Goal: Transaction & Acquisition: Purchase product/service

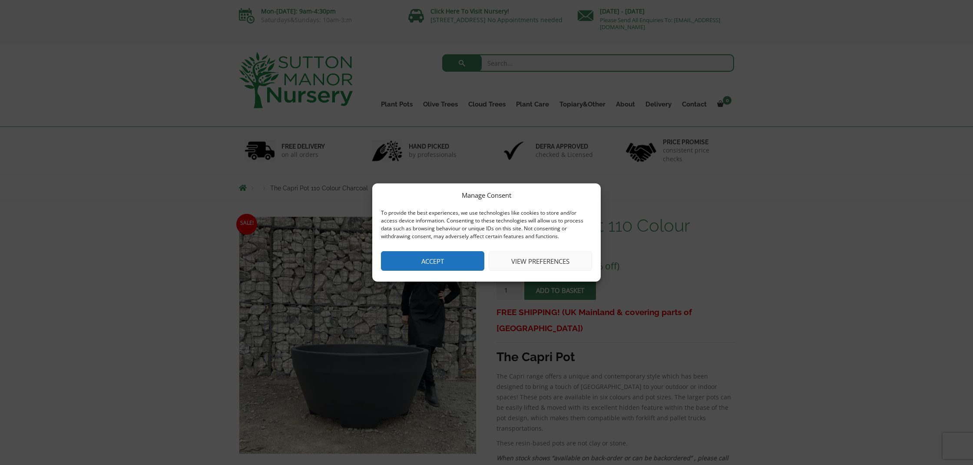
click at [447, 260] on button "Accept" at bounding box center [432, 261] width 103 height 20
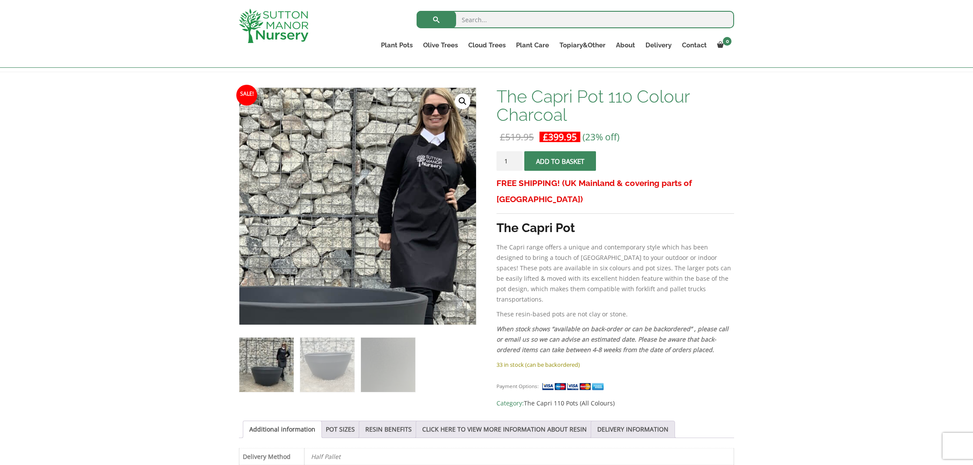
scroll to position [116, 0]
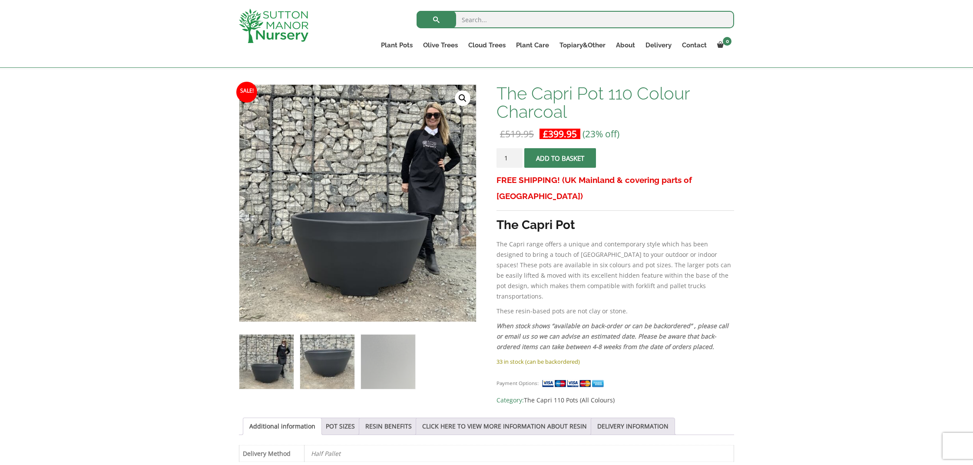
click at [321, 363] on img at bounding box center [327, 362] width 54 height 54
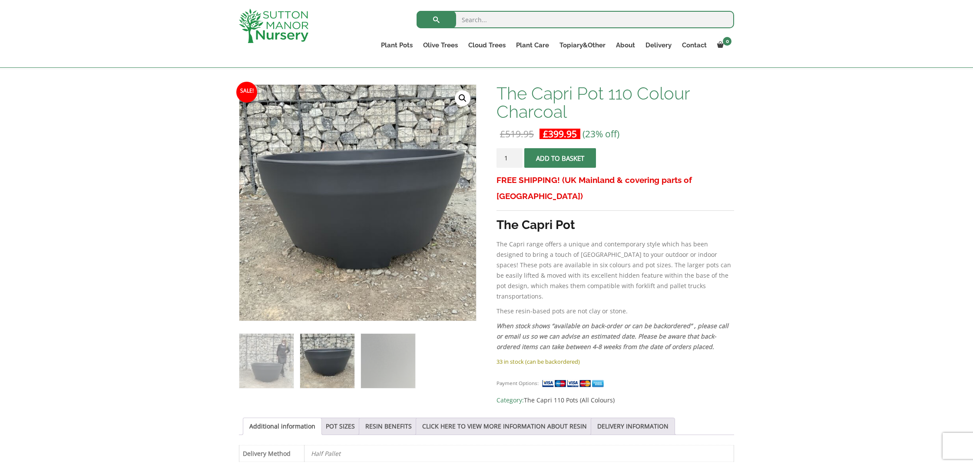
click at [322, 366] on img at bounding box center [327, 361] width 54 height 54
drag, startPoint x: 260, startPoint y: 364, endPoint x: 322, endPoint y: 364, distance: 62.1
click at [260, 364] on img at bounding box center [266, 361] width 54 height 54
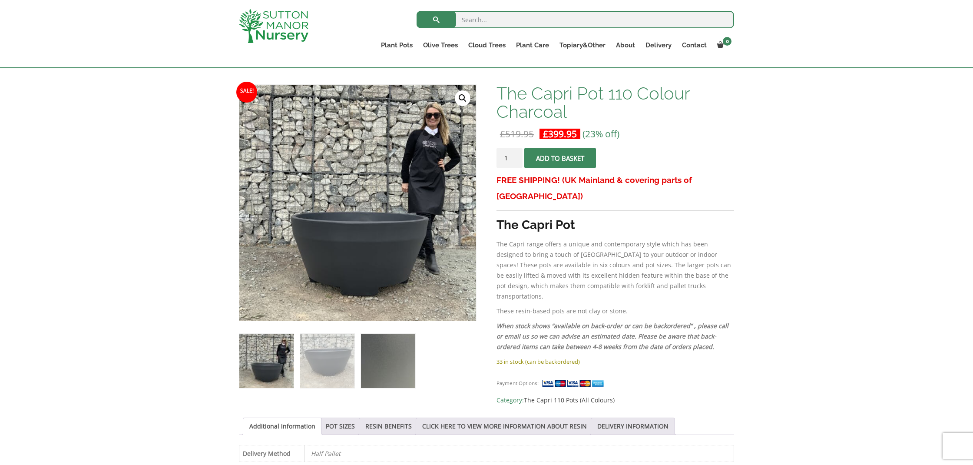
click at [378, 365] on img at bounding box center [388, 361] width 54 height 54
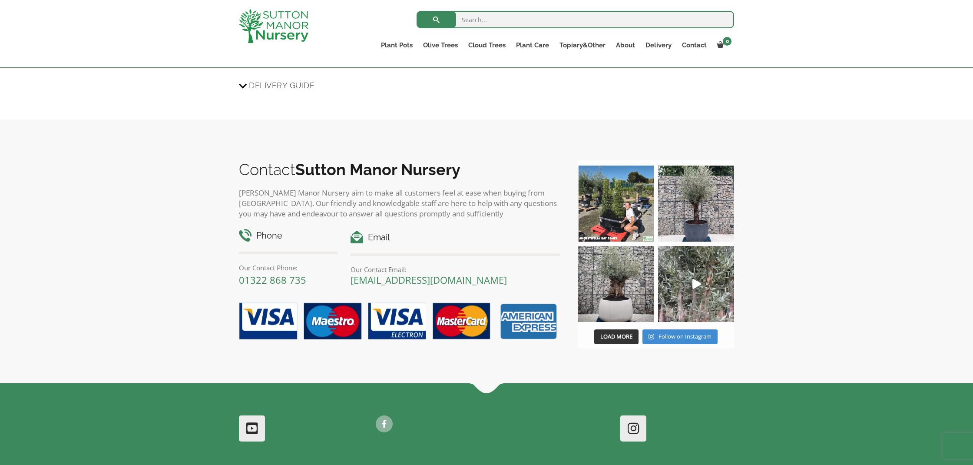
scroll to position [989, 0]
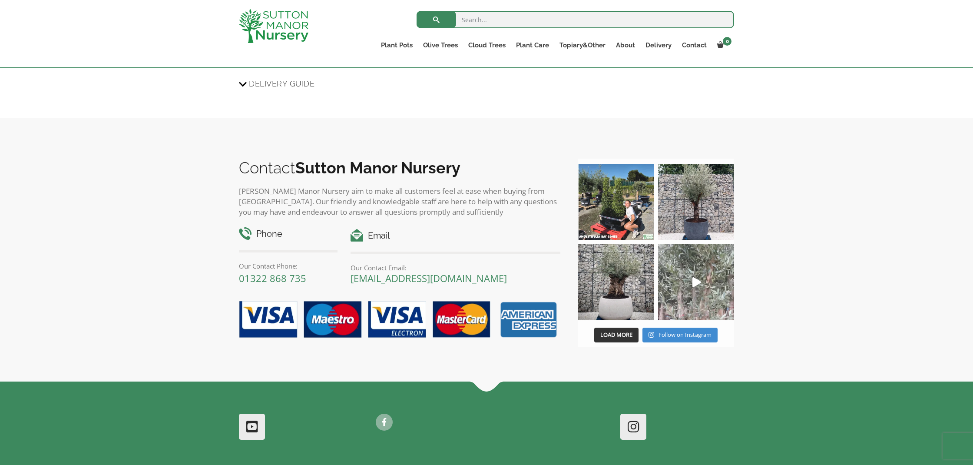
click at [696, 278] on icon "Play" at bounding box center [697, 282] width 9 height 10
click at [488, 22] on input "search" at bounding box center [576, 19] width 318 height 17
type input "planter"
click at [436, 20] on button "submit" at bounding box center [437, 19] width 40 height 17
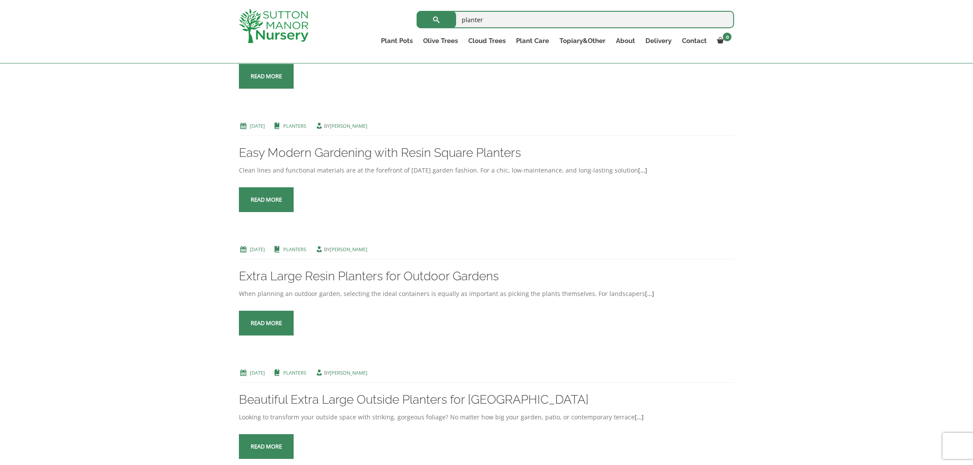
scroll to position [380, 0]
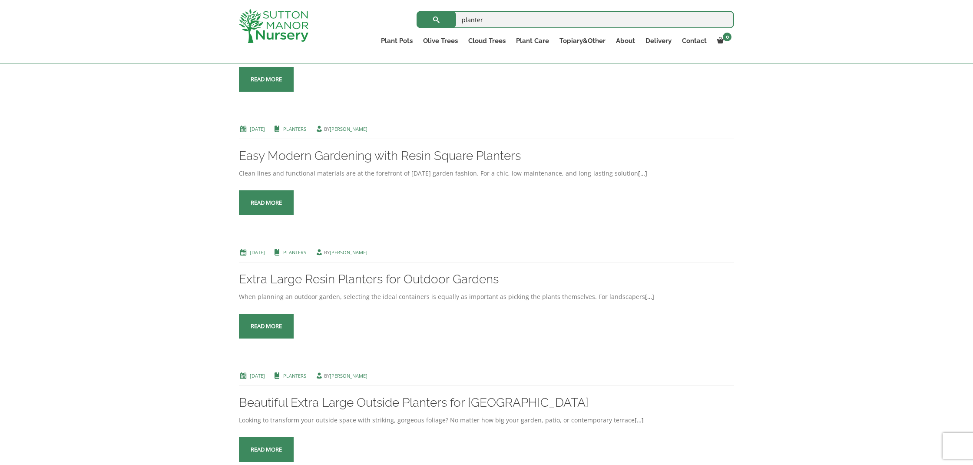
click at [275, 215] on link "Read more" at bounding box center [266, 202] width 55 height 25
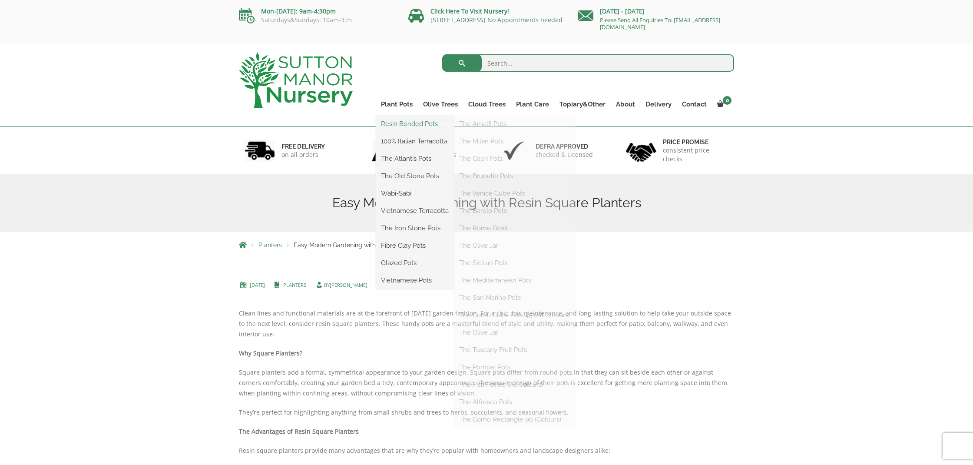
click at [418, 124] on link "Resin Bonded Pots" at bounding box center [415, 123] width 78 height 13
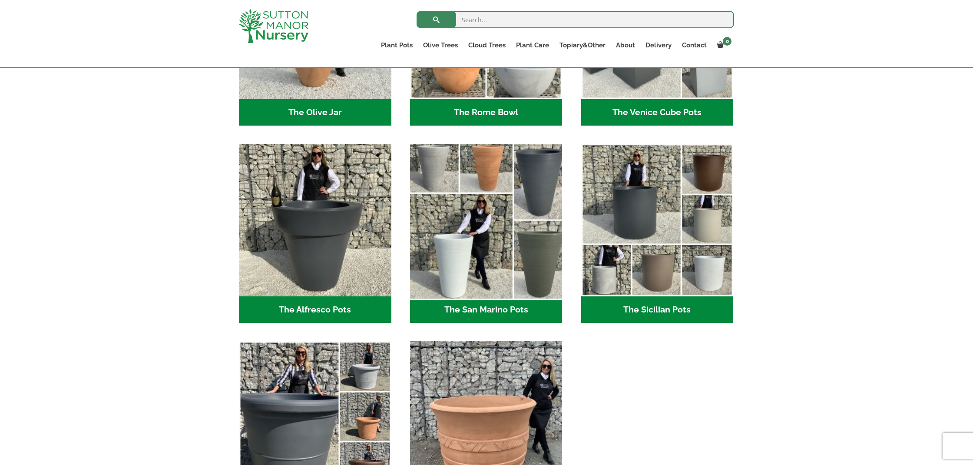
scroll to position [967, 0]
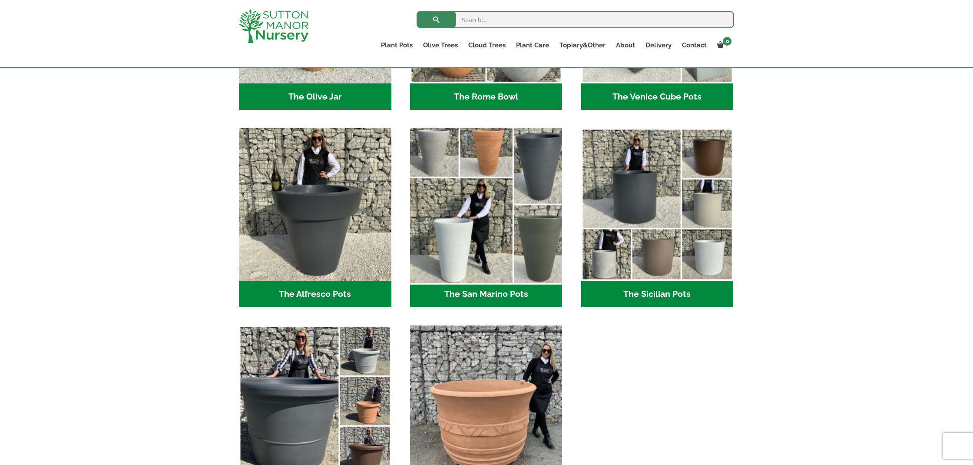
click at [536, 252] on img "Visit product category The San Marino Pots" at bounding box center [486, 205] width 160 height 160
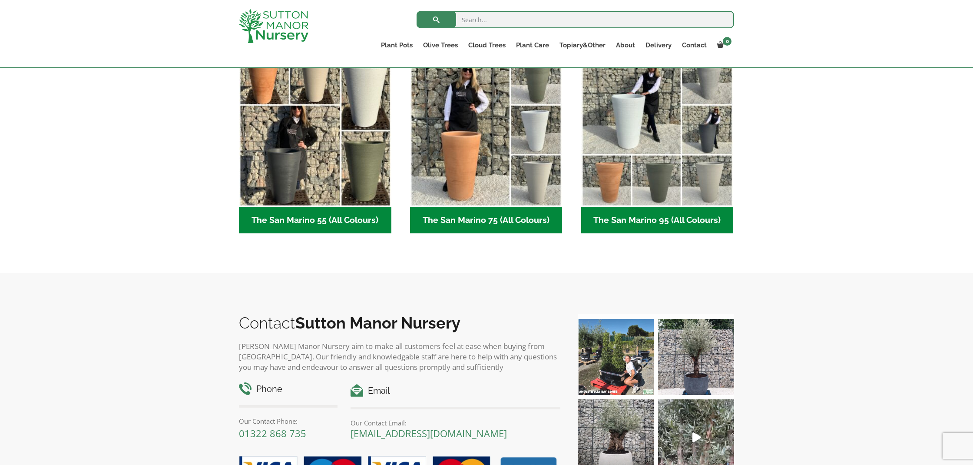
scroll to position [241, 0]
click at [504, 226] on h2 "The San Marino 75 (All Colours) (6)" at bounding box center [486, 220] width 153 height 27
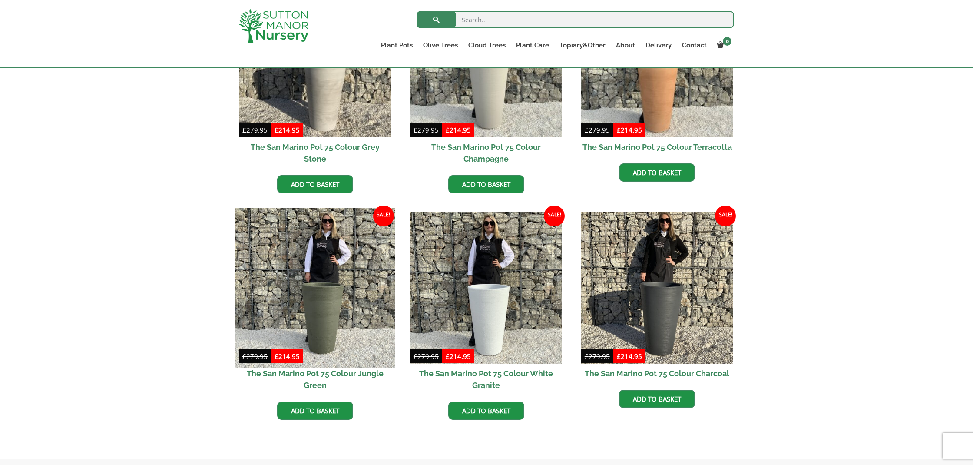
scroll to position [305, 0]
click at [328, 319] on img at bounding box center [315, 287] width 160 height 160
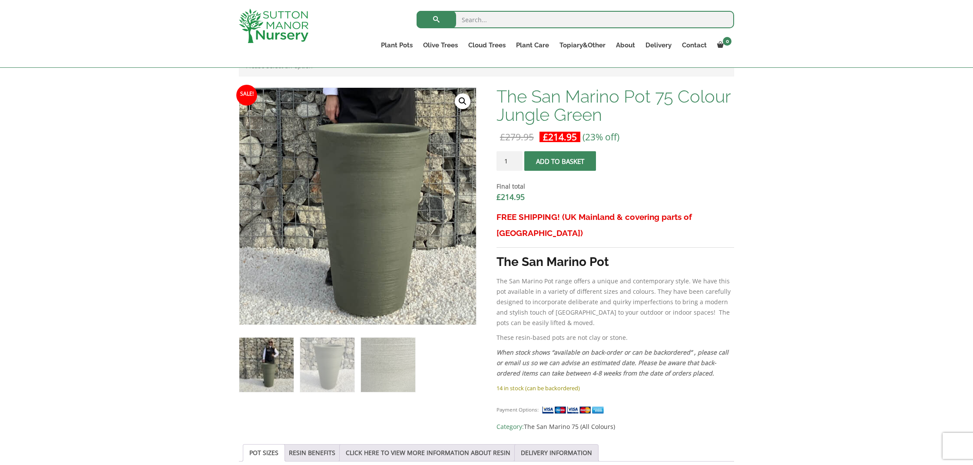
scroll to position [252, 0]
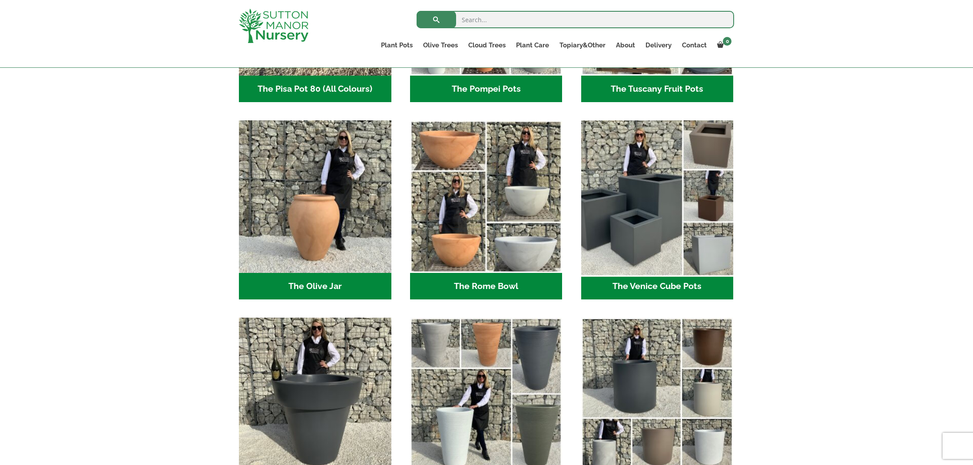
scroll to position [776, 0]
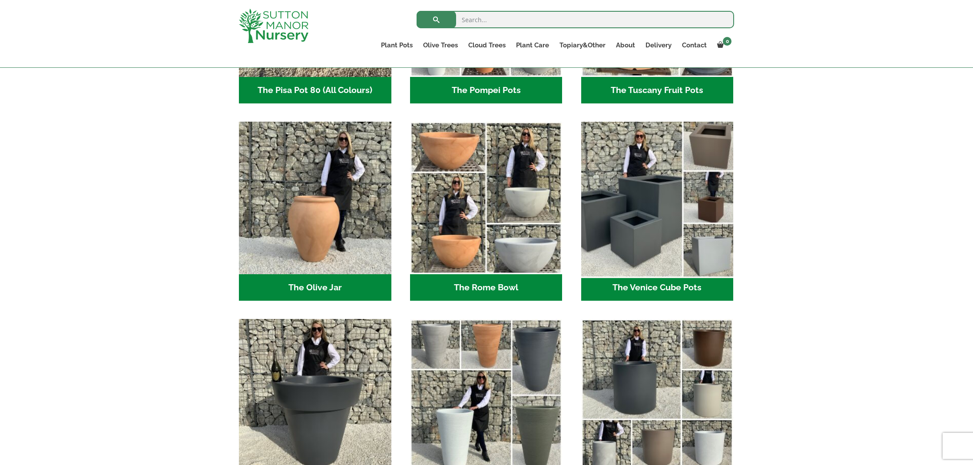
click at [646, 224] on img "Visit product category The Venice Cube Pots" at bounding box center [657, 198] width 160 height 160
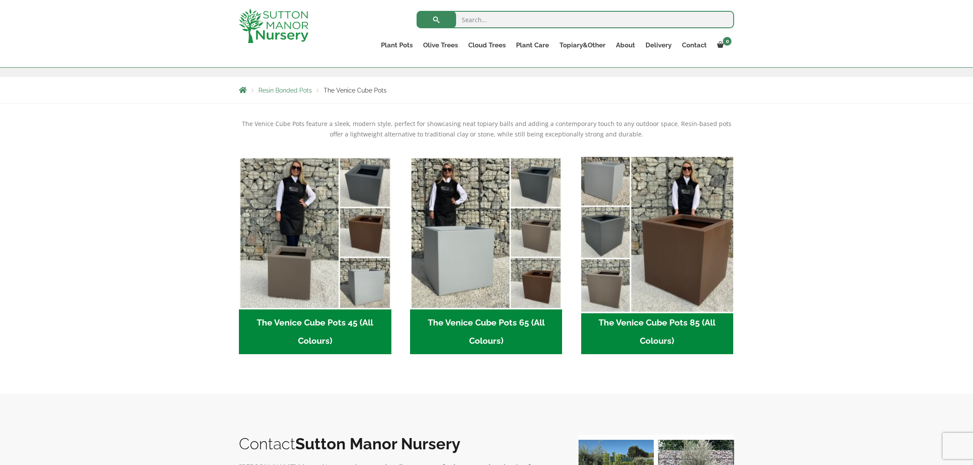
scroll to position [139, 0]
click at [694, 261] on img "Visit product category The Venice Cube Pots 85 (All Colours)" at bounding box center [657, 233] width 160 height 160
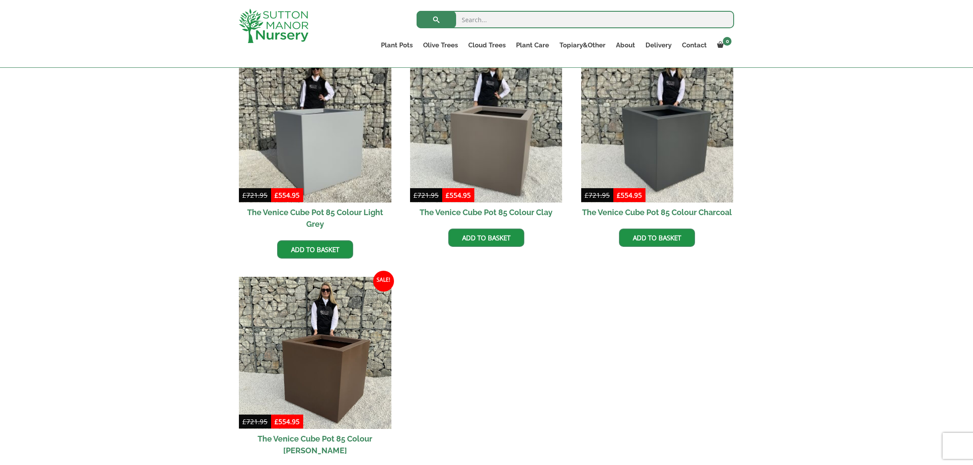
scroll to position [264, 0]
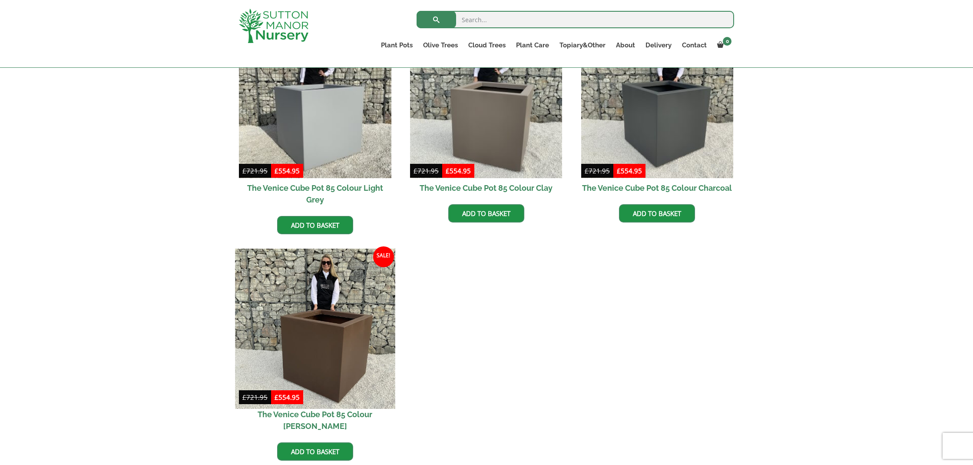
click at [335, 340] on img at bounding box center [315, 329] width 160 height 160
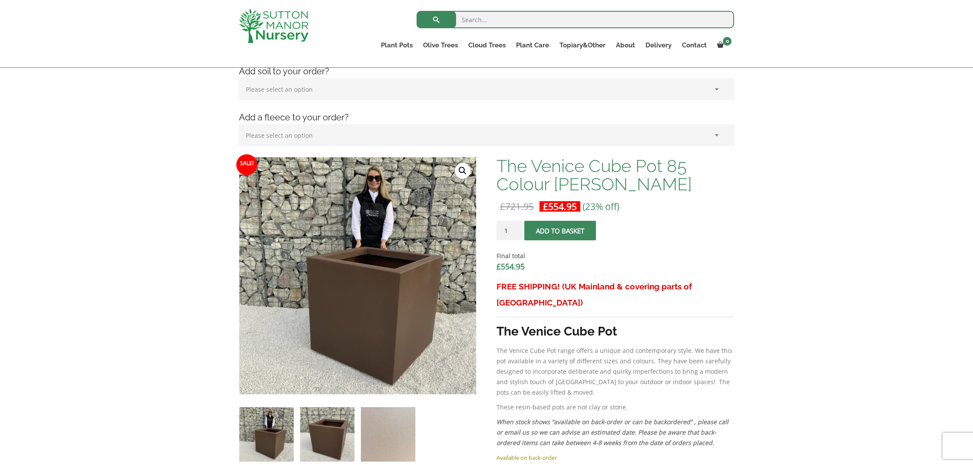
click at [334, 436] on img at bounding box center [327, 434] width 54 height 54
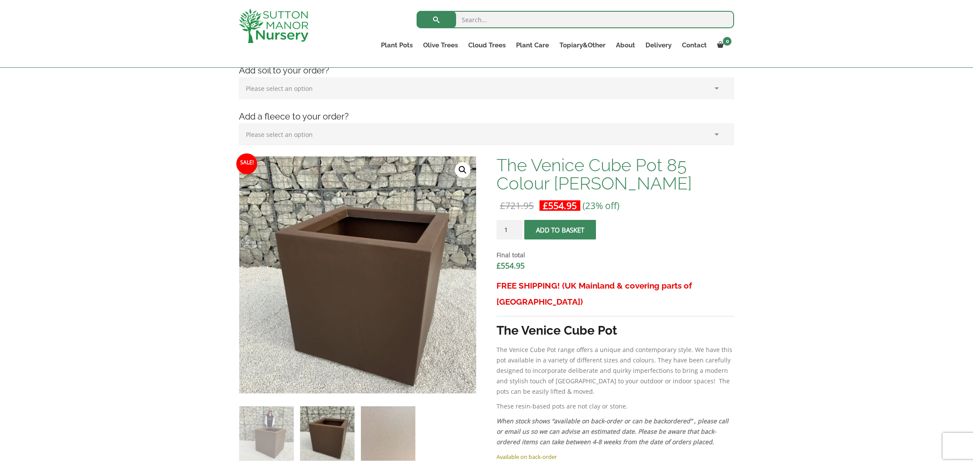
scroll to position [183, 0]
click at [379, 433] on img at bounding box center [388, 432] width 54 height 54
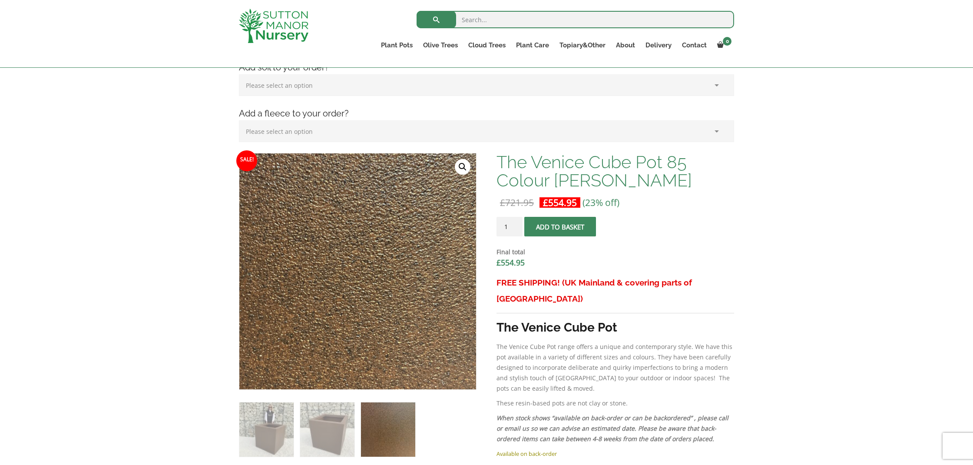
scroll to position [187, 0]
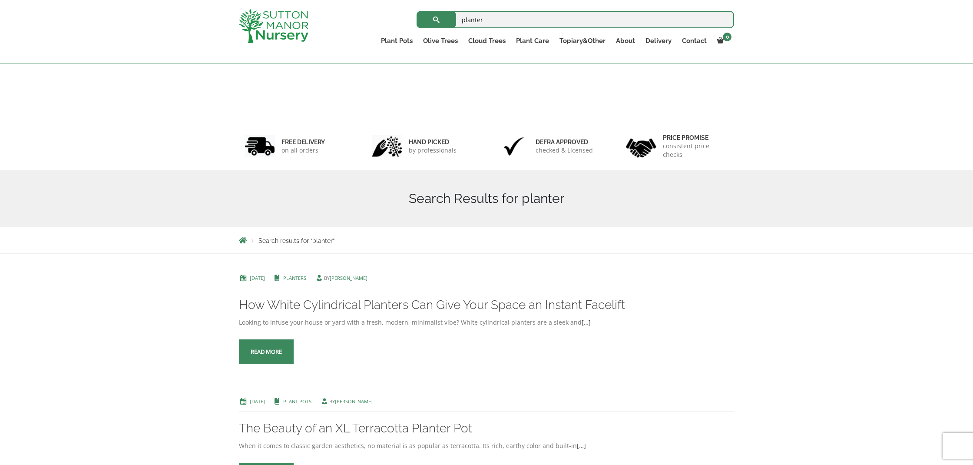
scroll to position [380, 0]
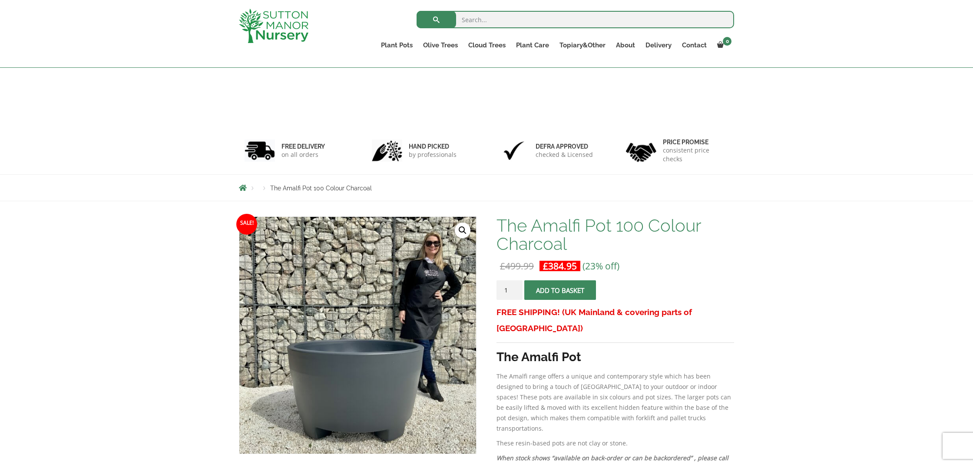
scroll to position [989, 0]
